Goal: Task Accomplishment & Management: Use online tool/utility

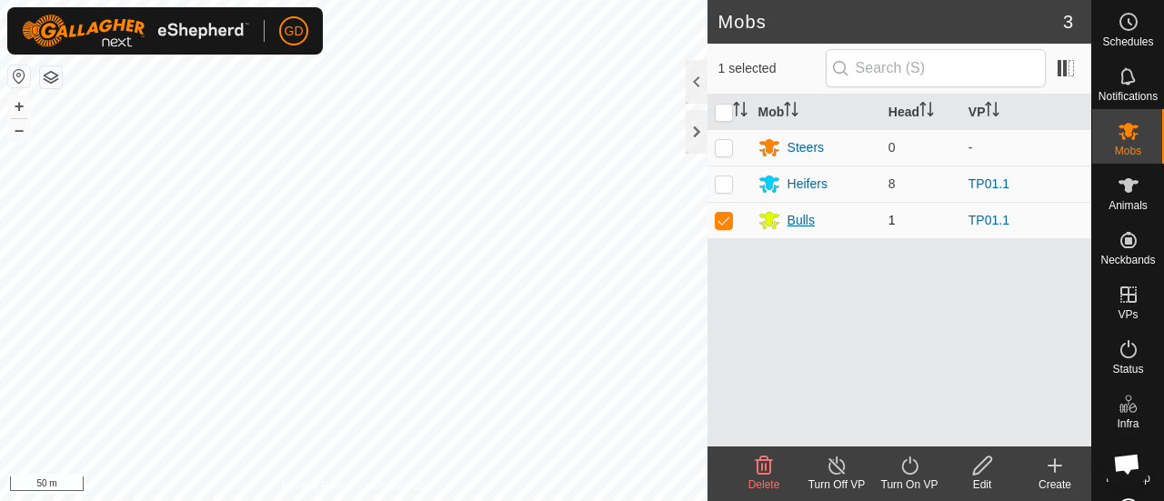
click at [805, 217] on div "Bulls" at bounding box center [800, 220] width 27 height 19
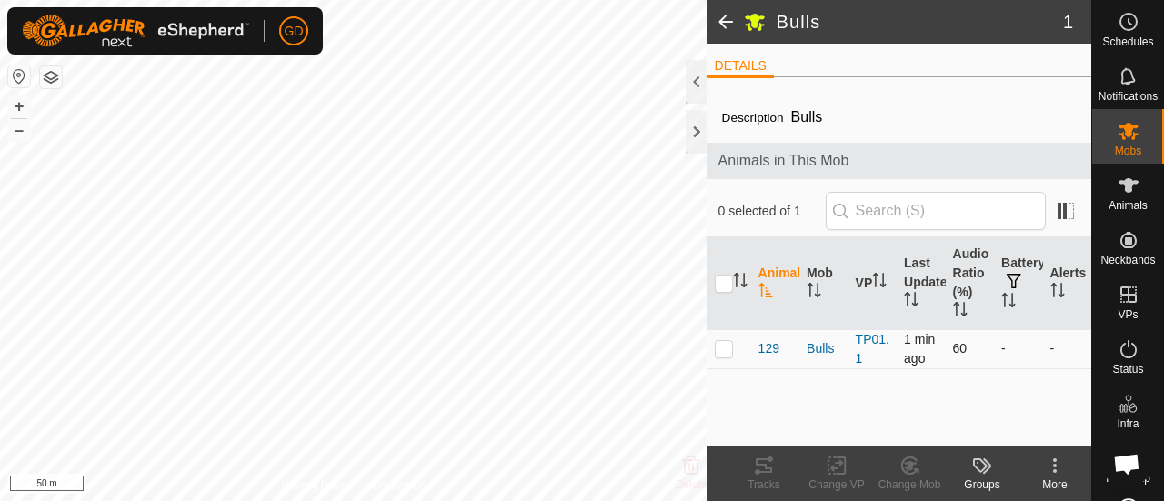
click at [725, 346] on p-checkbox at bounding box center [724, 348] width 18 height 15
checkbox input "true"
click at [763, 464] on icon at bounding box center [763, 465] width 16 height 15
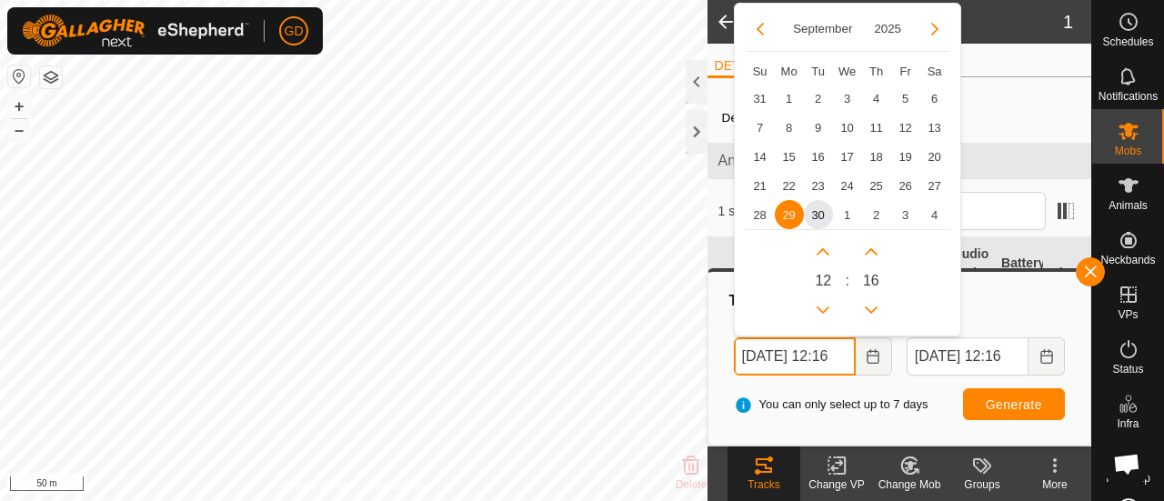
click at [758, 358] on input "[DATE] 12:16" at bounding box center [795, 356] width 122 height 38
click at [836, 357] on input "[DATE] 12:16" at bounding box center [795, 356] width 122 height 38
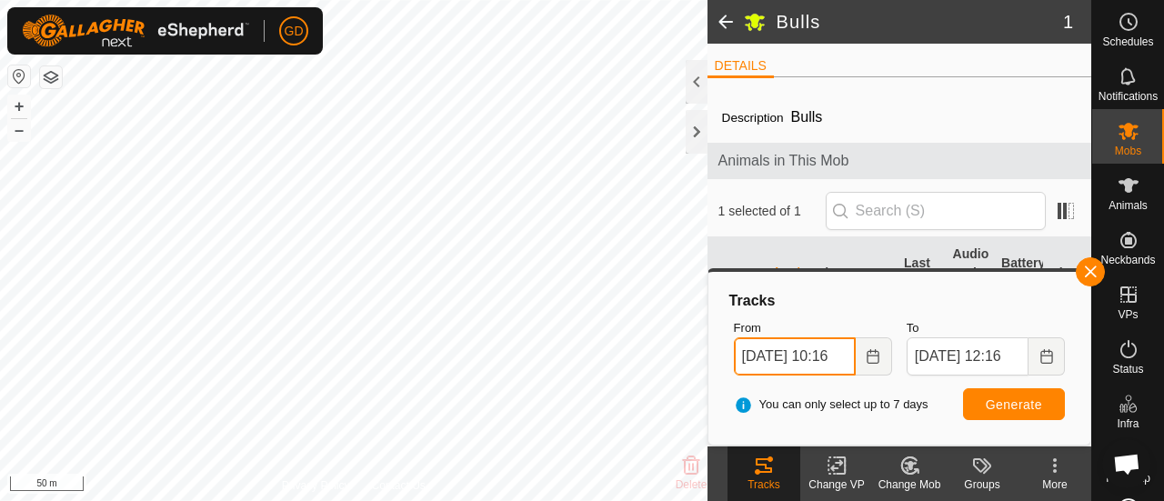
type input "30 Sep, 2025 10:16"
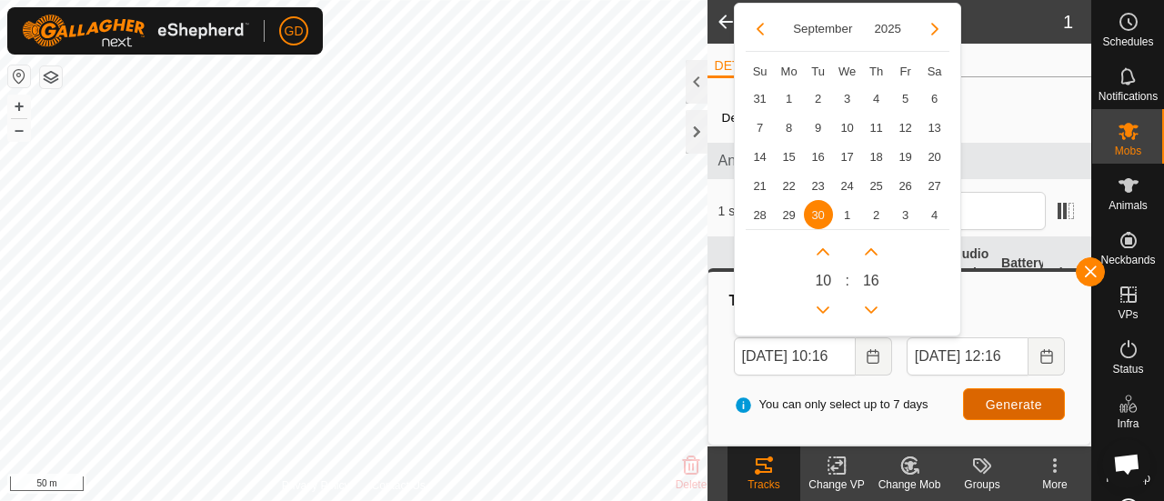
click at [1008, 400] on span "Generate" at bounding box center [1014, 404] width 56 height 15
